Goal: Task Accomplishment & Management: Complete application form

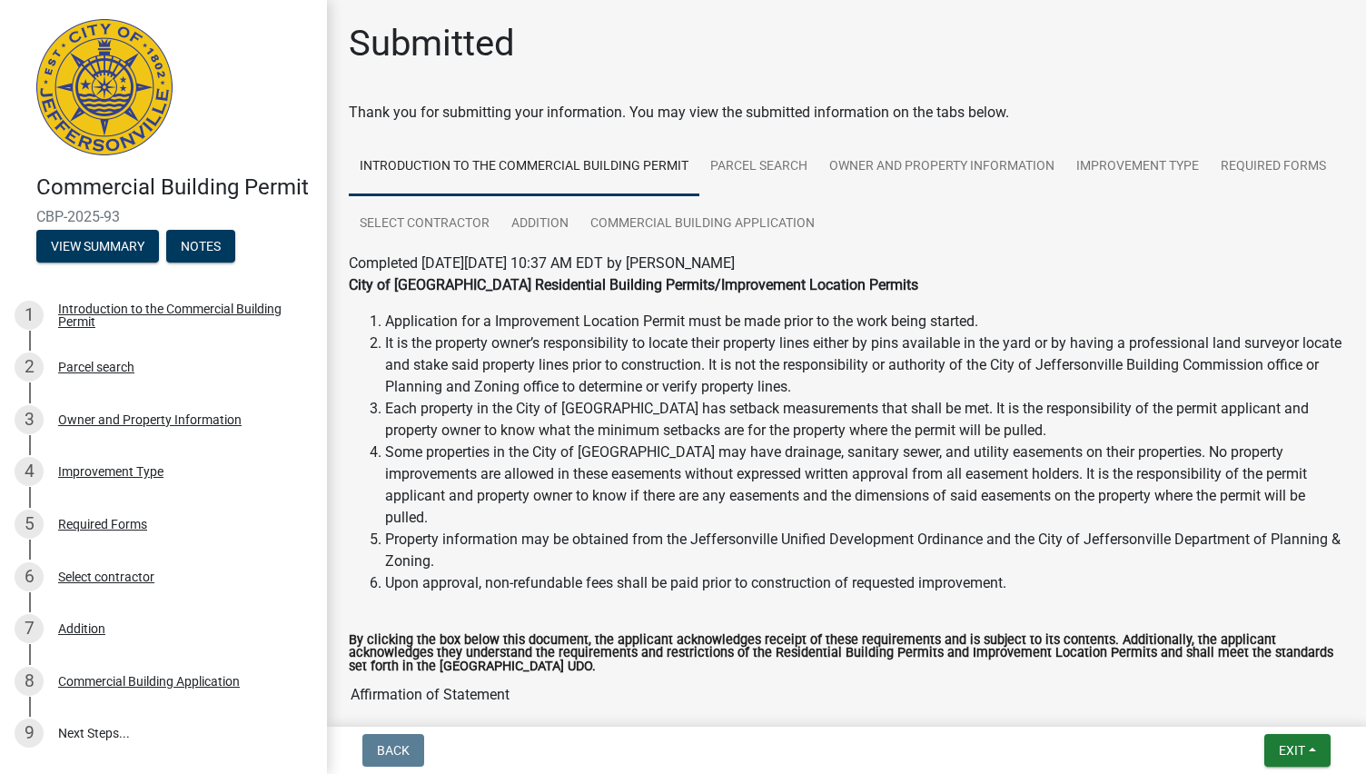
scroll to position [198, 0]
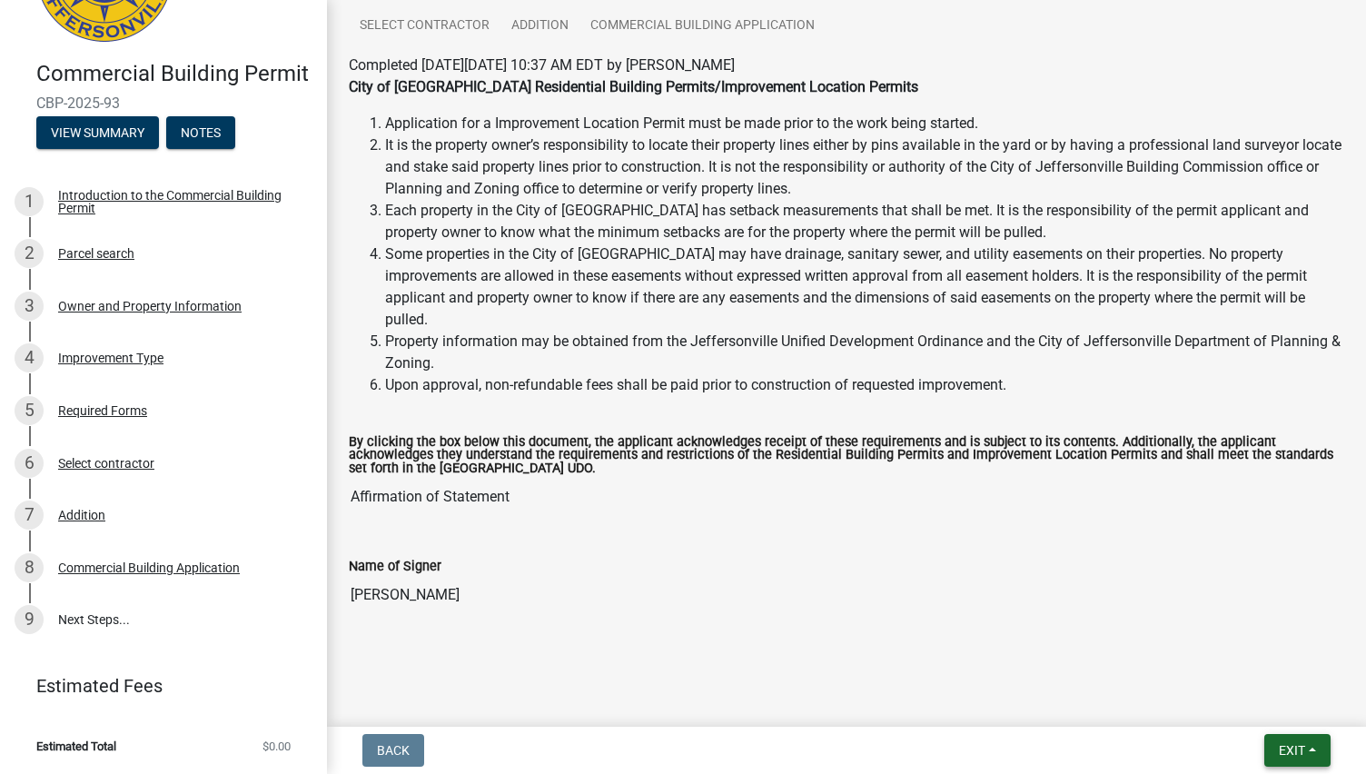
click at [1275, 745] on button "Exit" at bounding box center [1297, 750] width 66 height 33
click at [1242, 700] on button "Save & Exit" at bounding box center [1258, 703] width 145 height 44
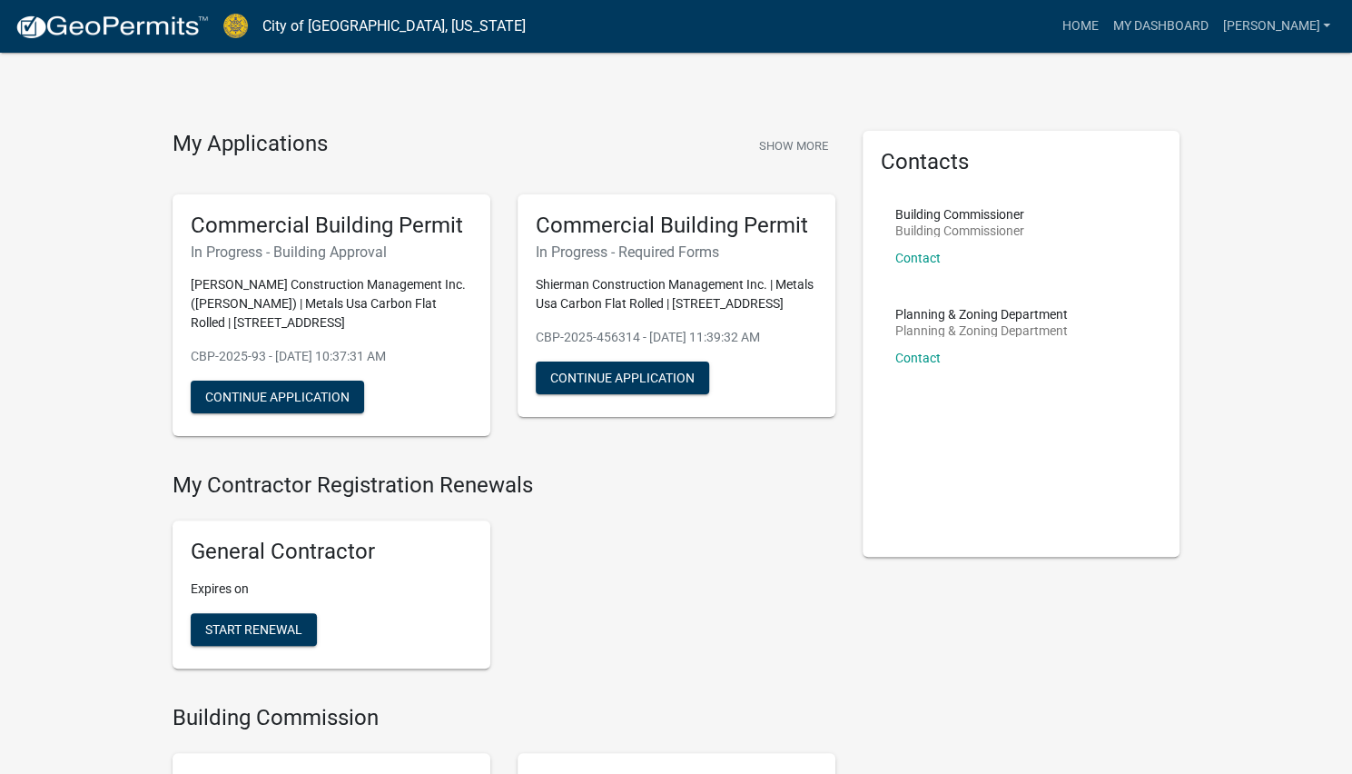
click at [184, 217] on div "Commercial Building Permit In Progress - Building Approval [PERSON_NAME] Constr…" at bounding box center [332, 315] width 318 height 242
click at [249, 408] on button "Continue Application" at bounding box center [277, 396] width 173 height 33
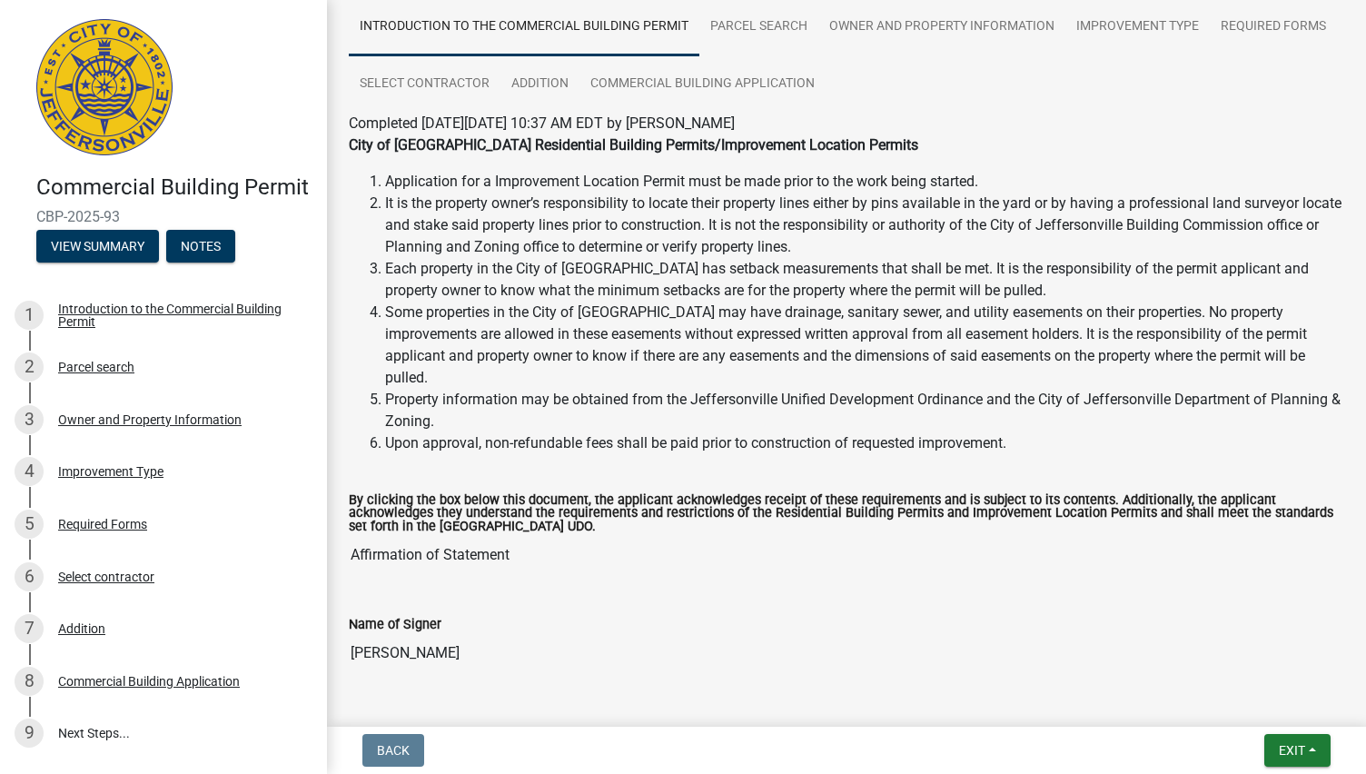
scroll to position [198, 0]
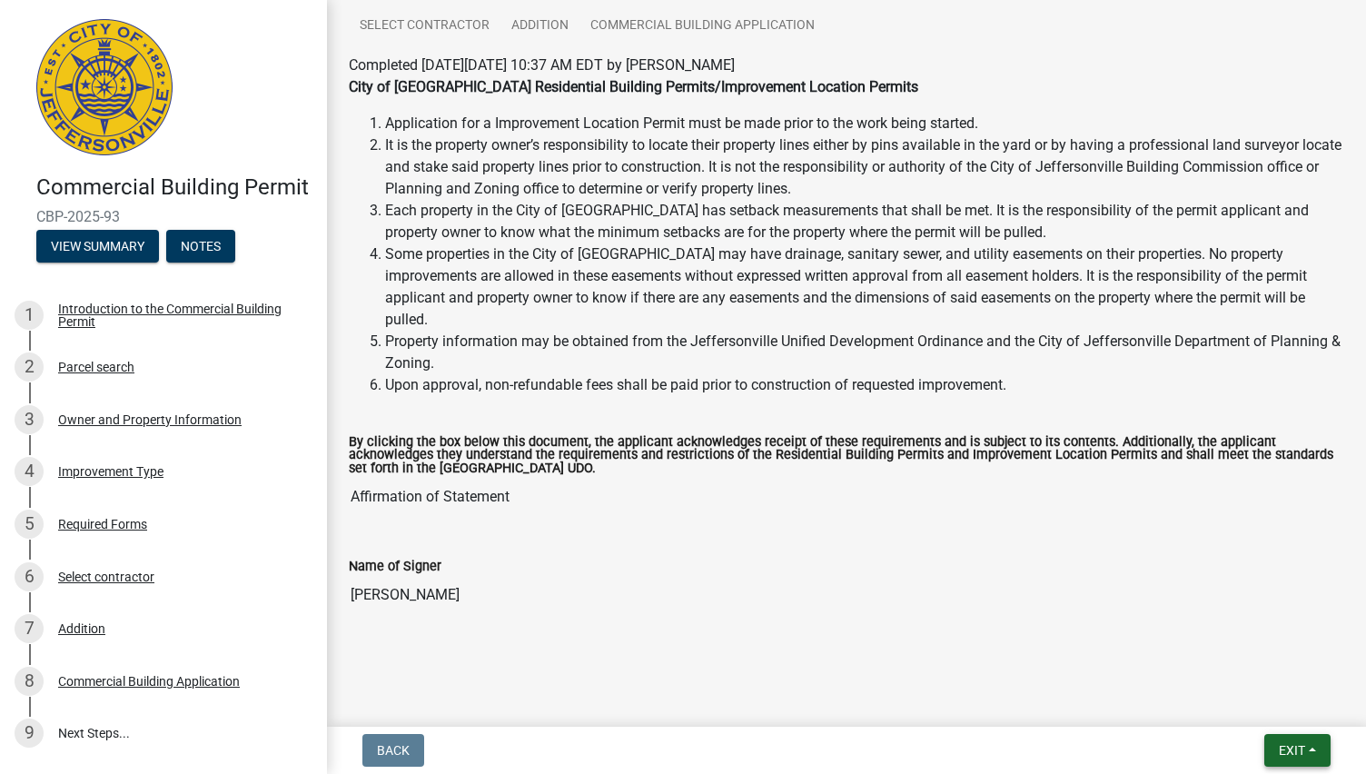
click at [1278, 743] on span "Exit" at bounding box center [1291, 750] width 26 height 15
click at [1243, 704] on button "Save & Exit" at bounding box center [1258, 703] width 145 height 44
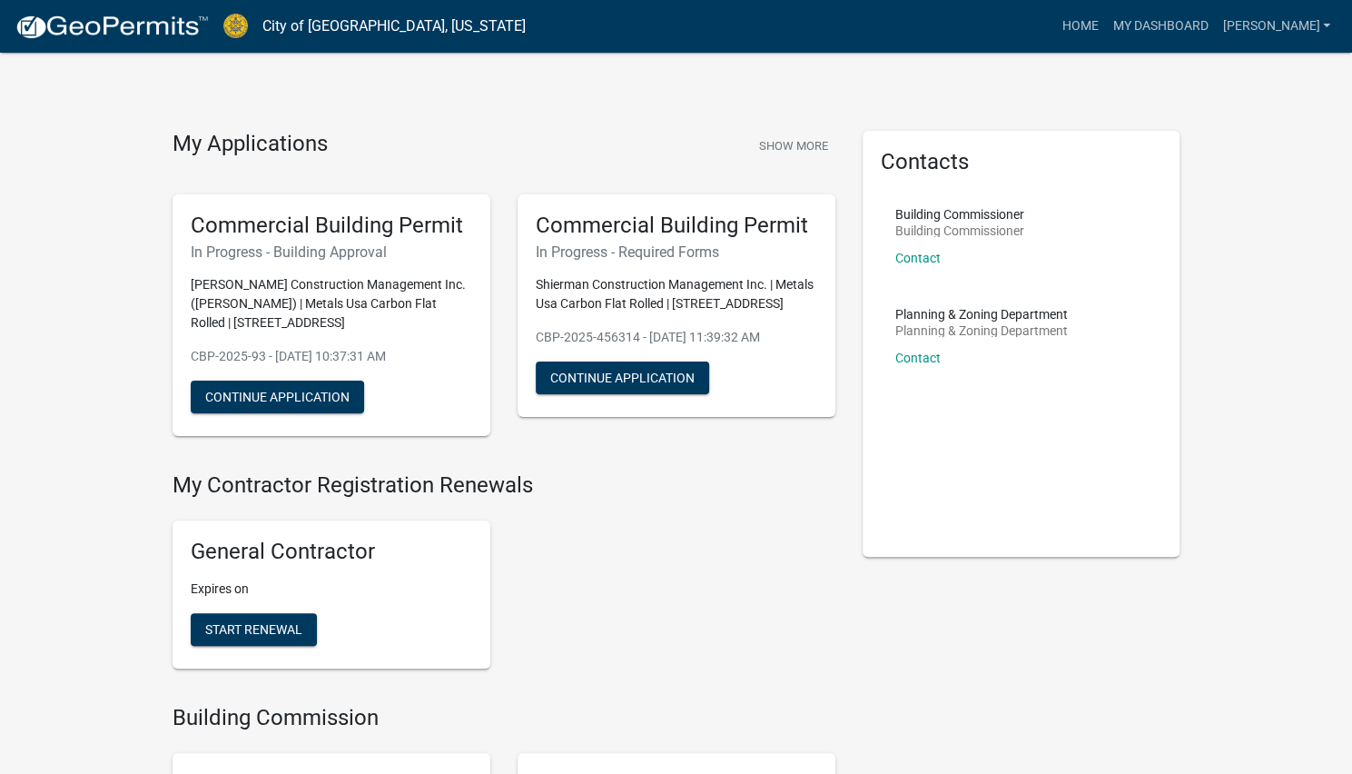
click at [226, 225] on h5 "Commercial Building Permit" at bounding box center [331, 225] width 281 height 26
click at [240, 380] on button "Continue Application" at bounding box center [277, 396] width 173 height 33
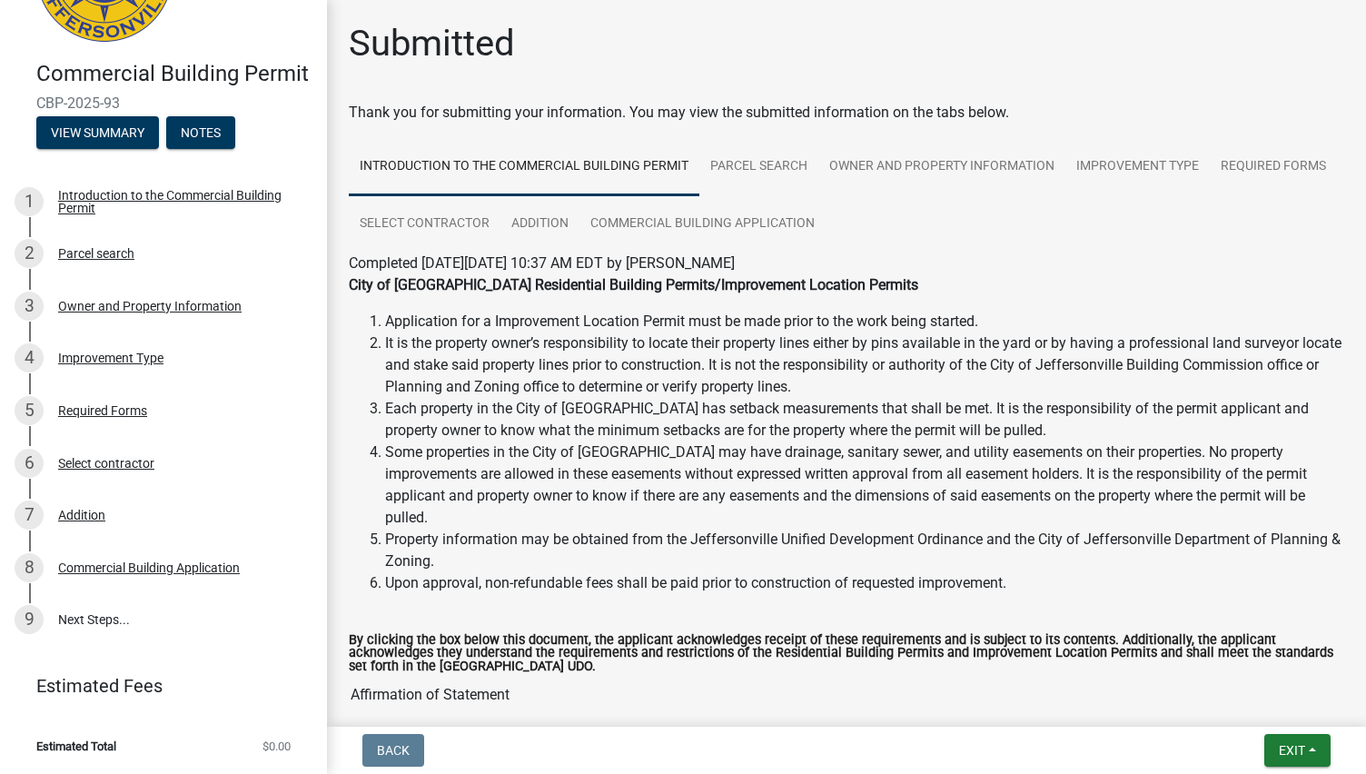
scroll to position [140, 0]
